Goal: Navigation & Orientation: Find specific page/section

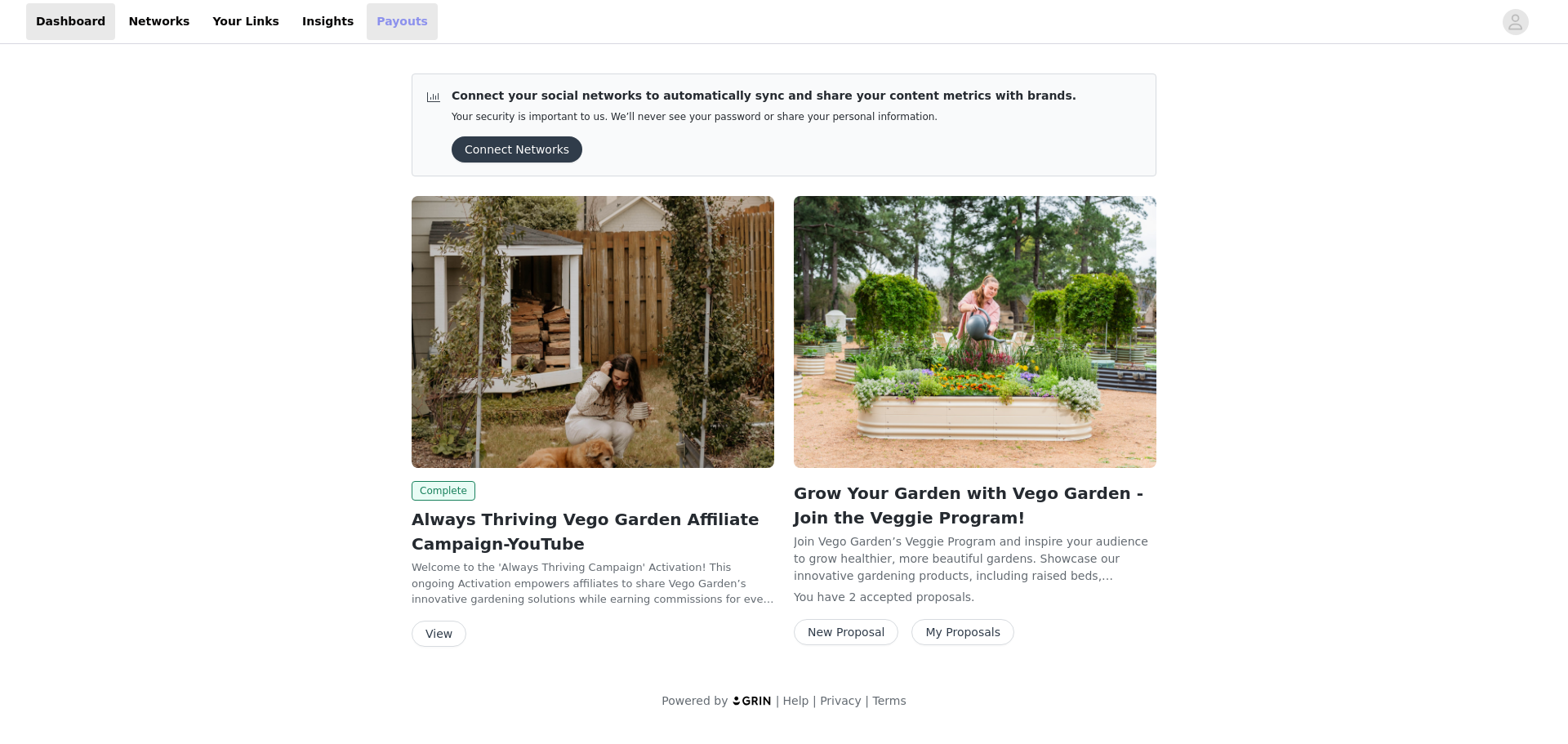
click at [367, 23] on link "Payouts" at bounding box center [402, 22] width 71 height 37
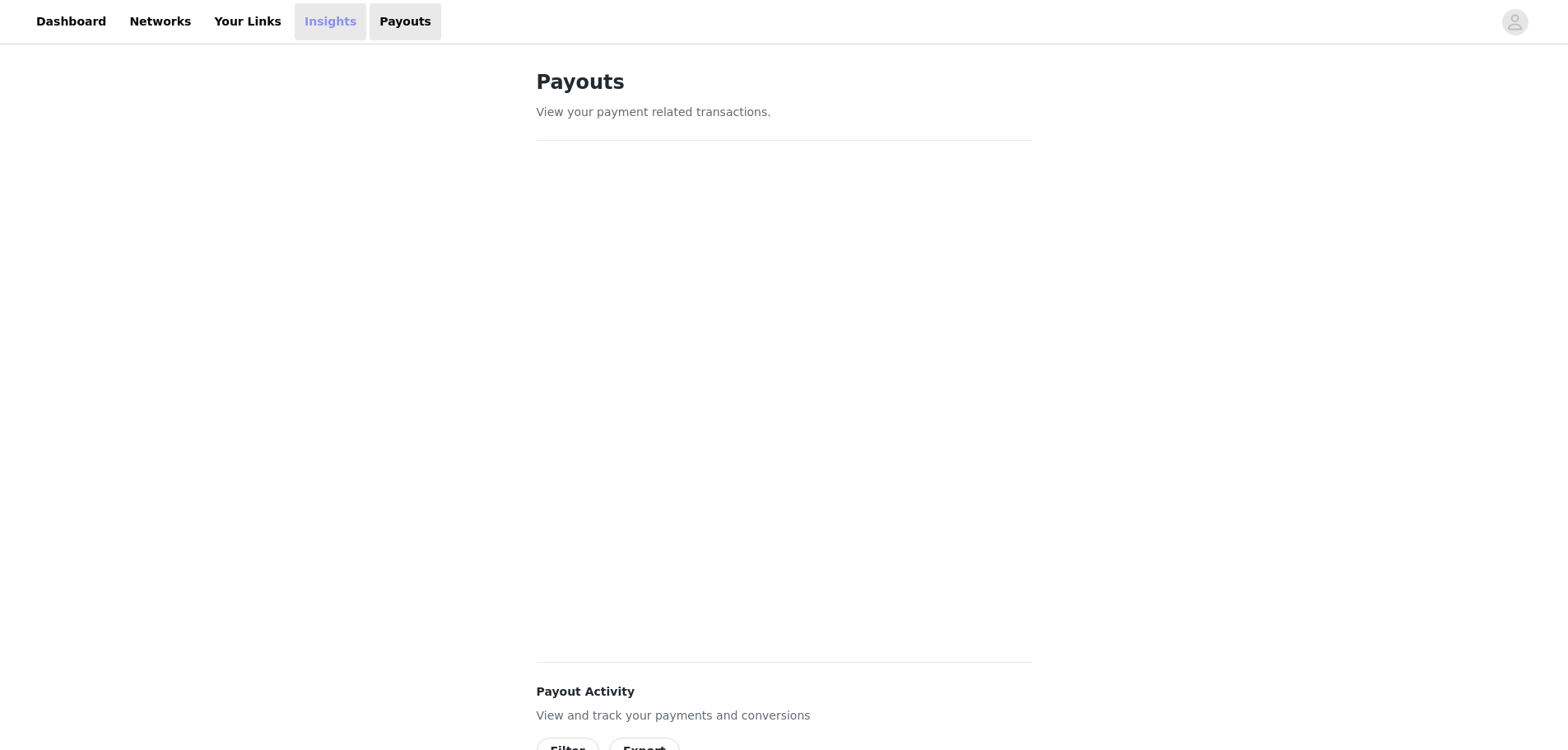
click at [295, 19] on link "Insights" at bounding box center [330, 22] width 71 height 37
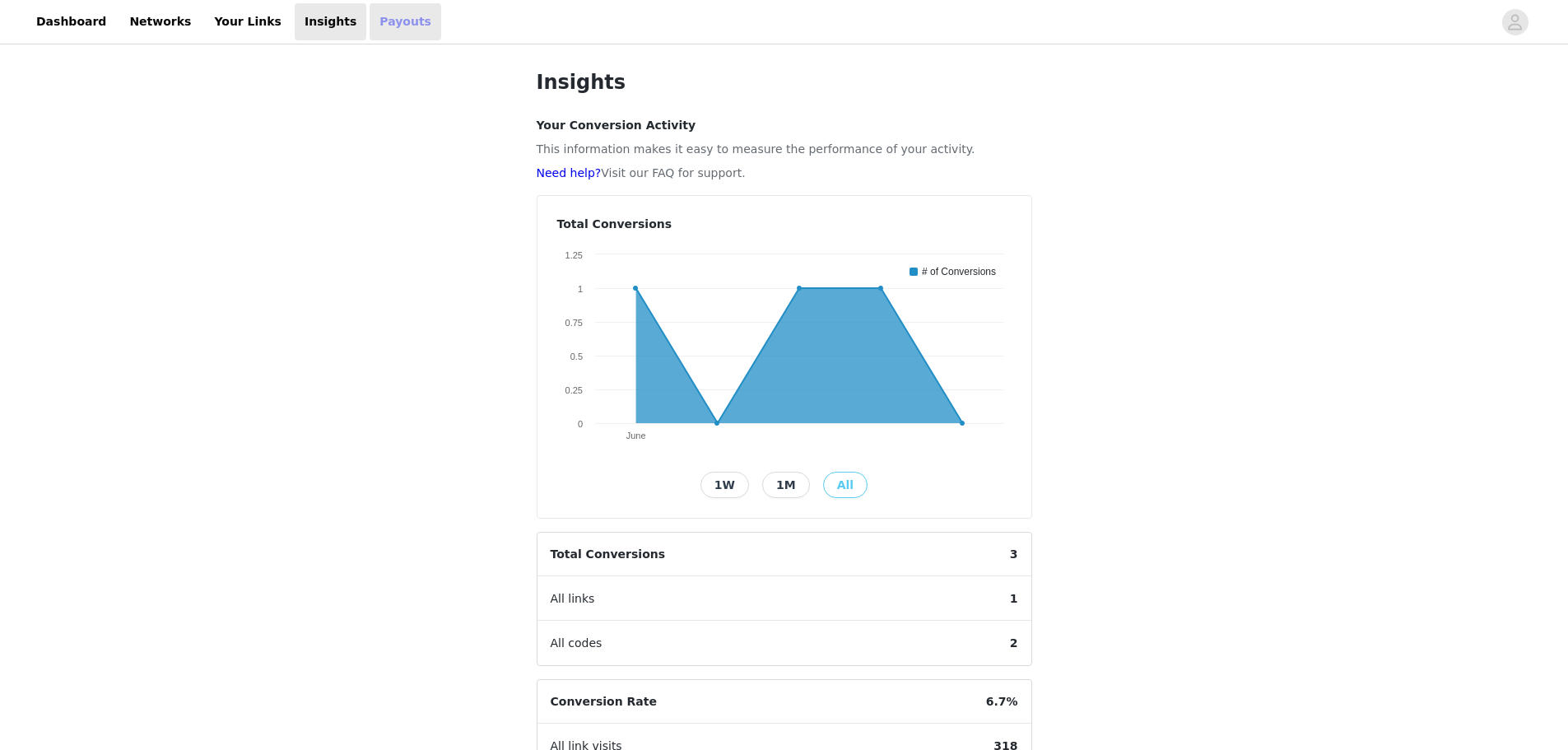
drag, startPoint x: 360, startPoint y: 15, endPoint x: 436, endPoint y: 66, distance: 91.5
click at [370, 15] on link "Payouts" at bounding box center [405, 22] width 71 height 37
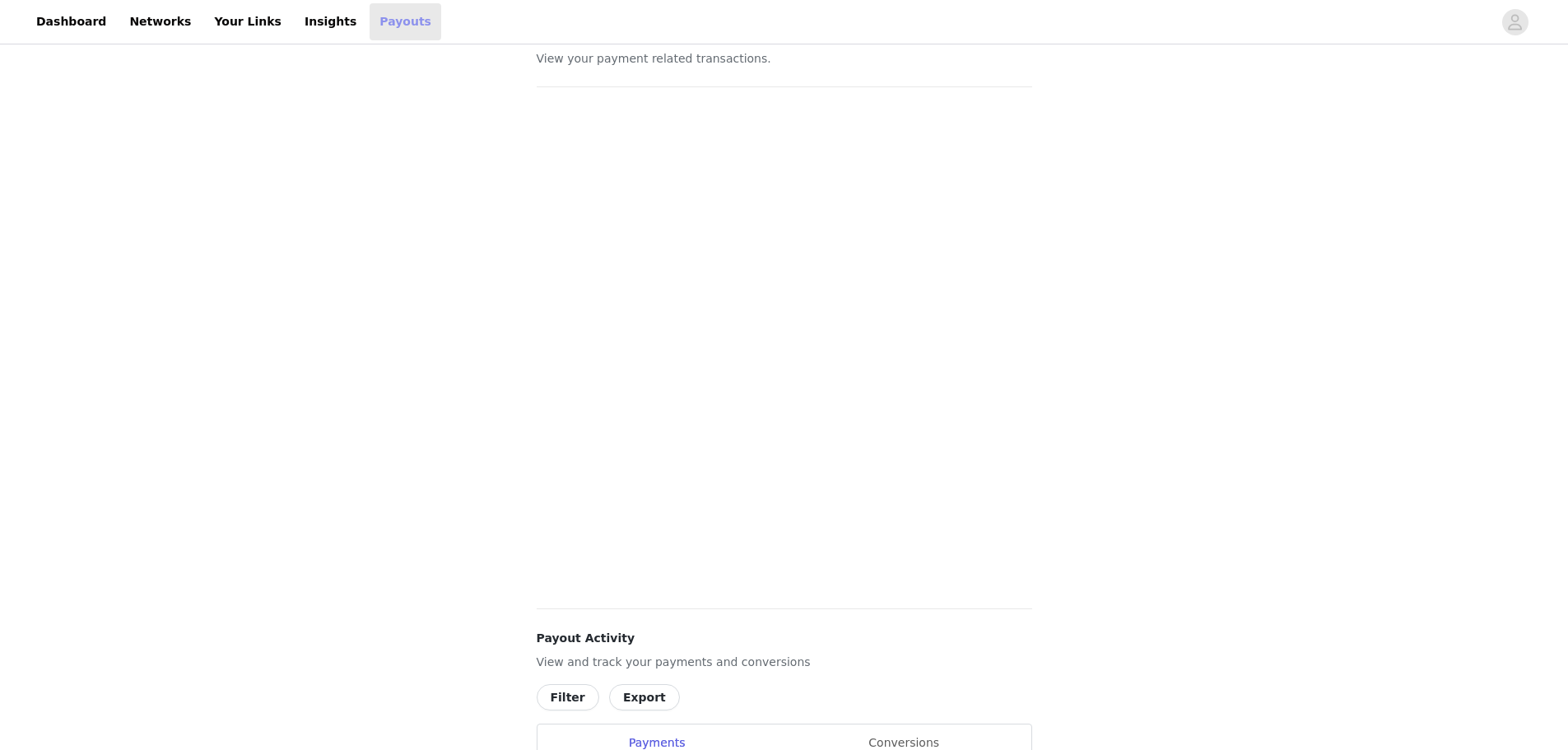
scroll to position [82, 0]
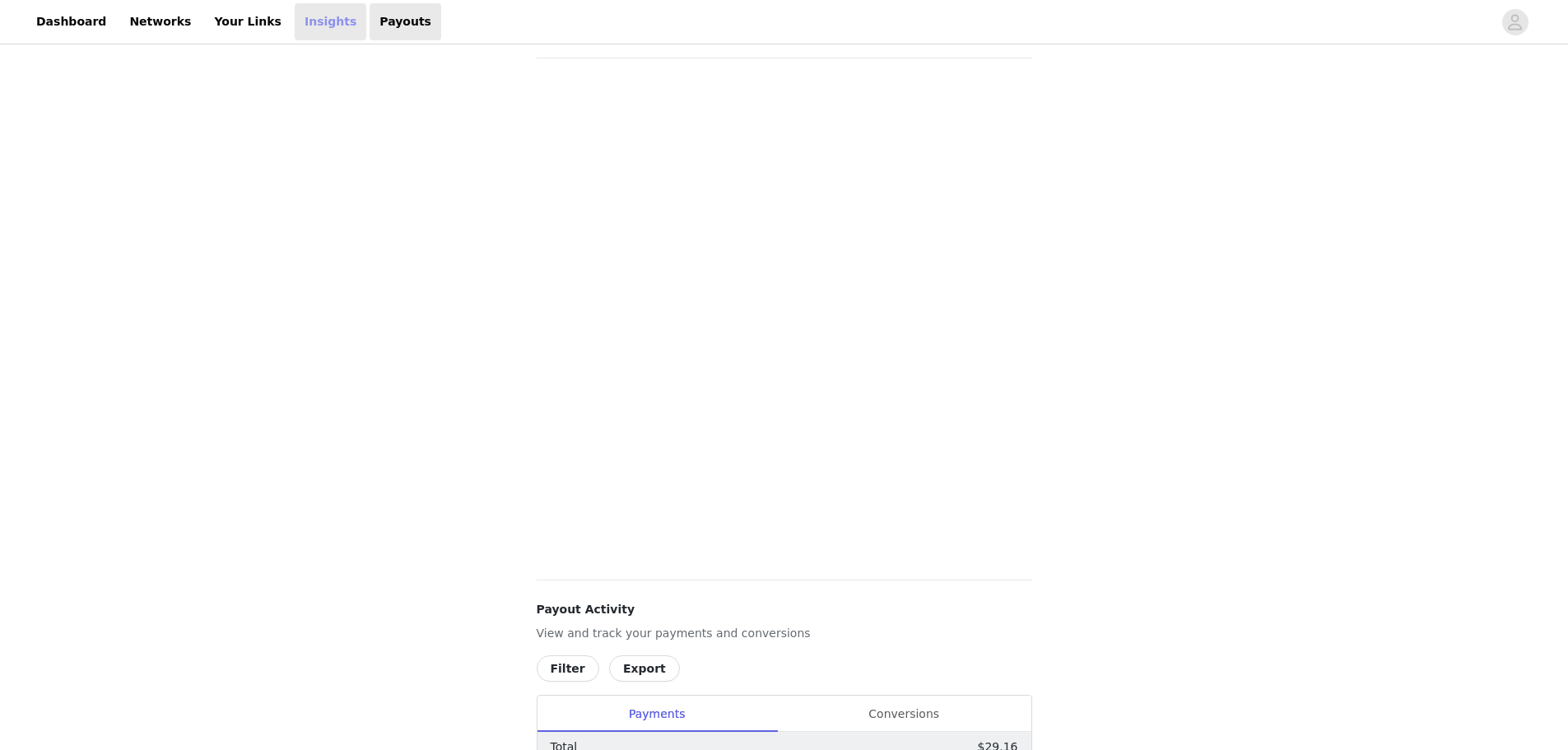
click at [295, 26] on link "Insights" at bounding box center [330, 22] width 71 height 37
